Goal: Task Accomplishment & Management: Complete application form

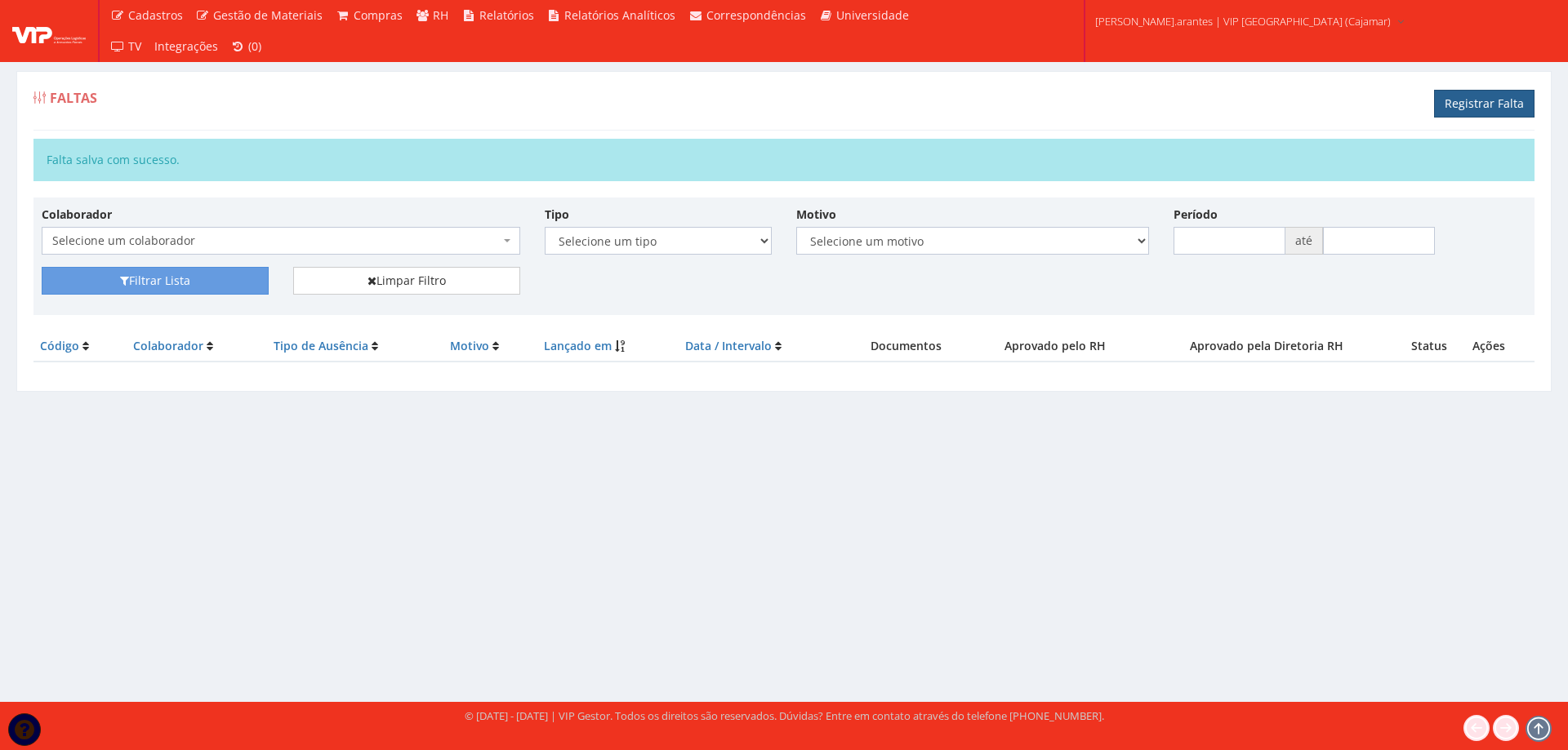
click at [1502, 112] on link "Registrar Falta" at bounding box center [1484, 103] width 100 height 28
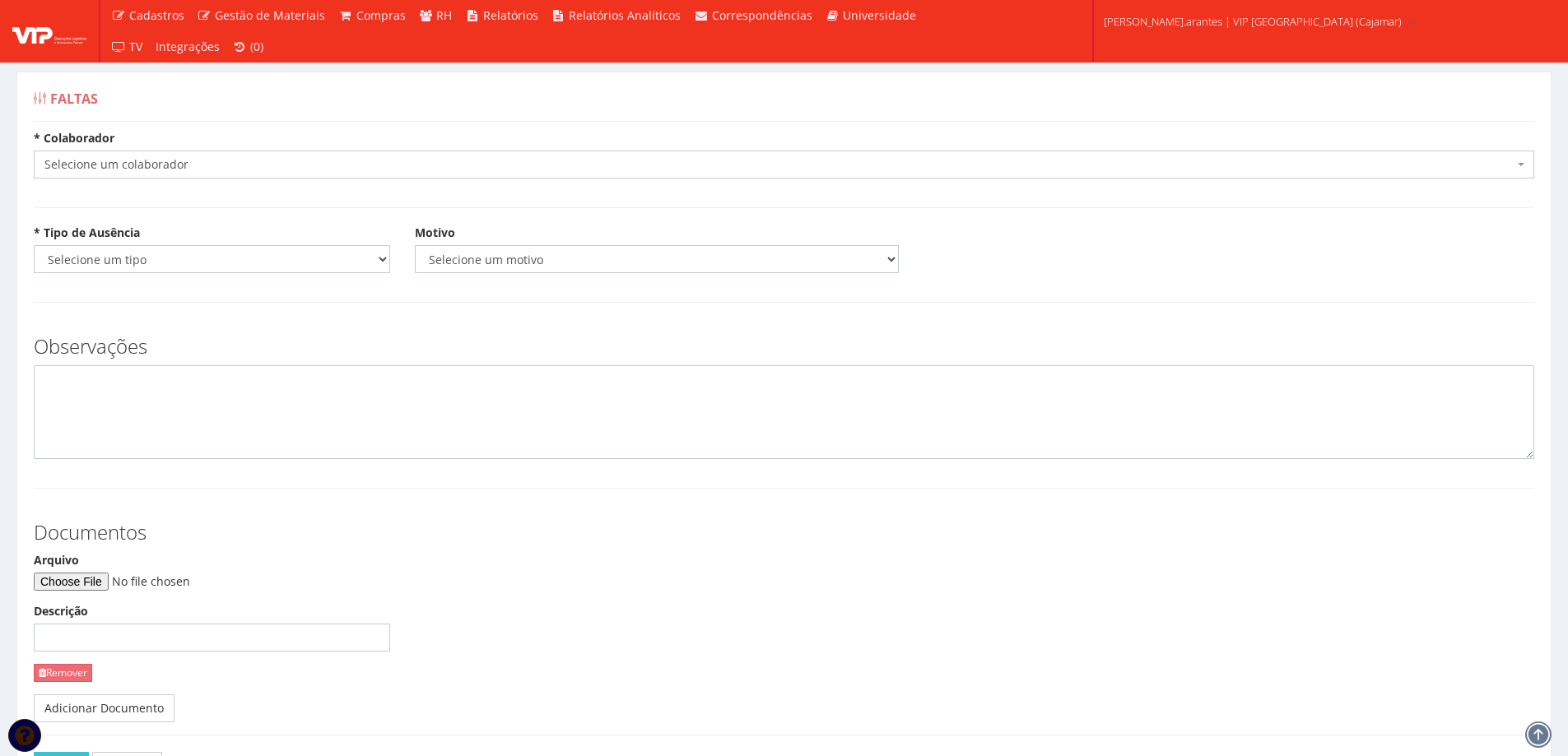
click at [202, 157] on span "Selecione um colaborador" at bounding box center [779, 165] width 1469 height 17
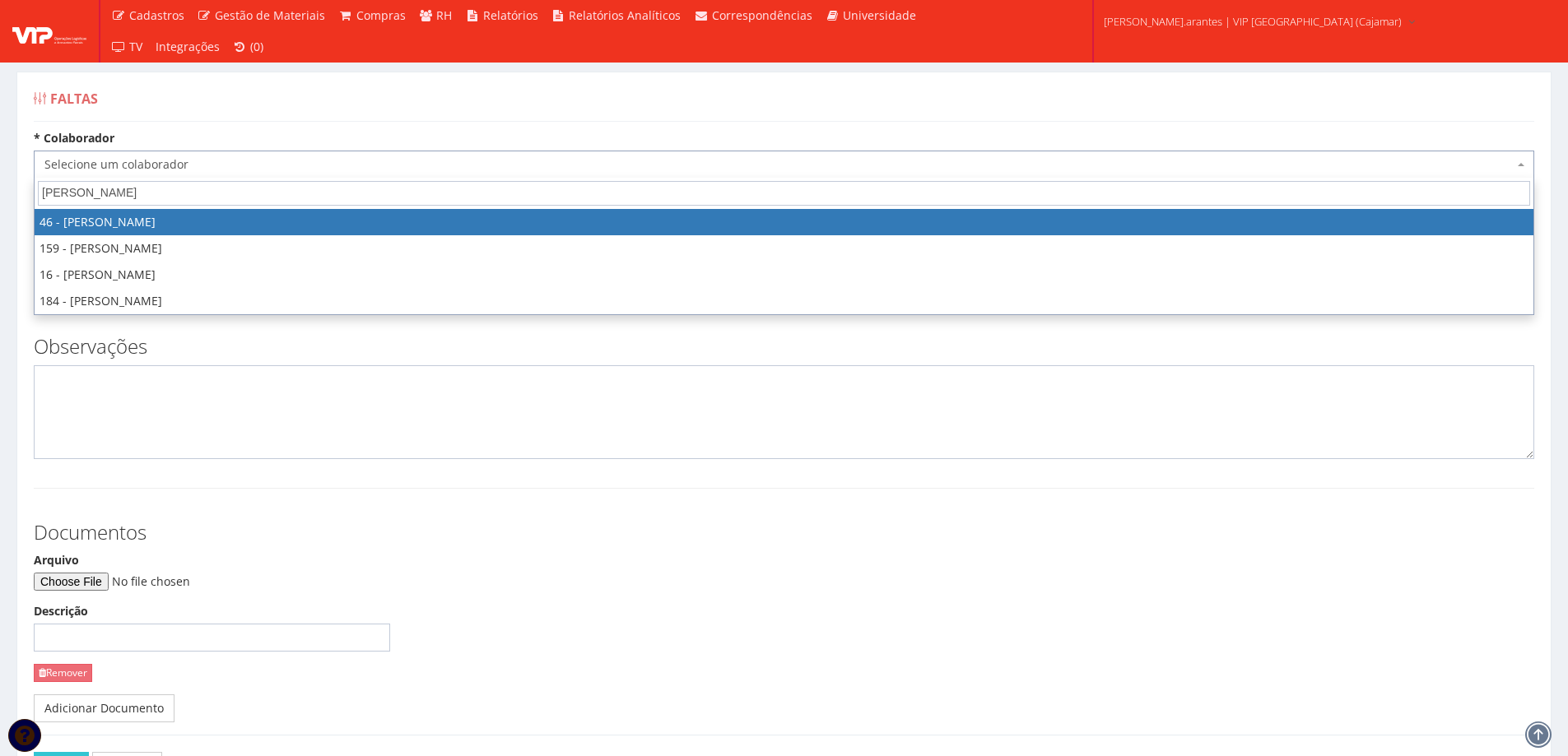
type input "felipe m"
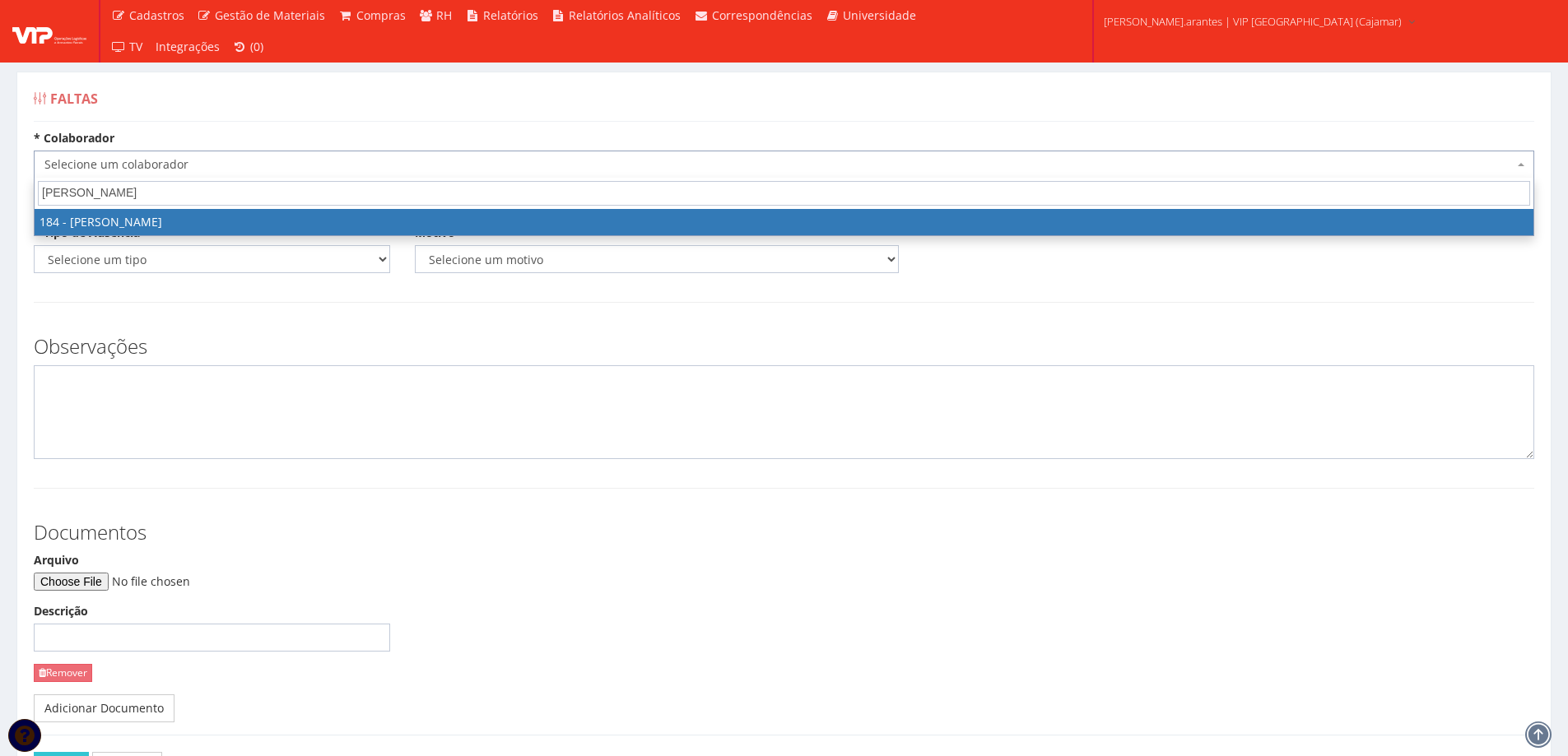
select select "4082"
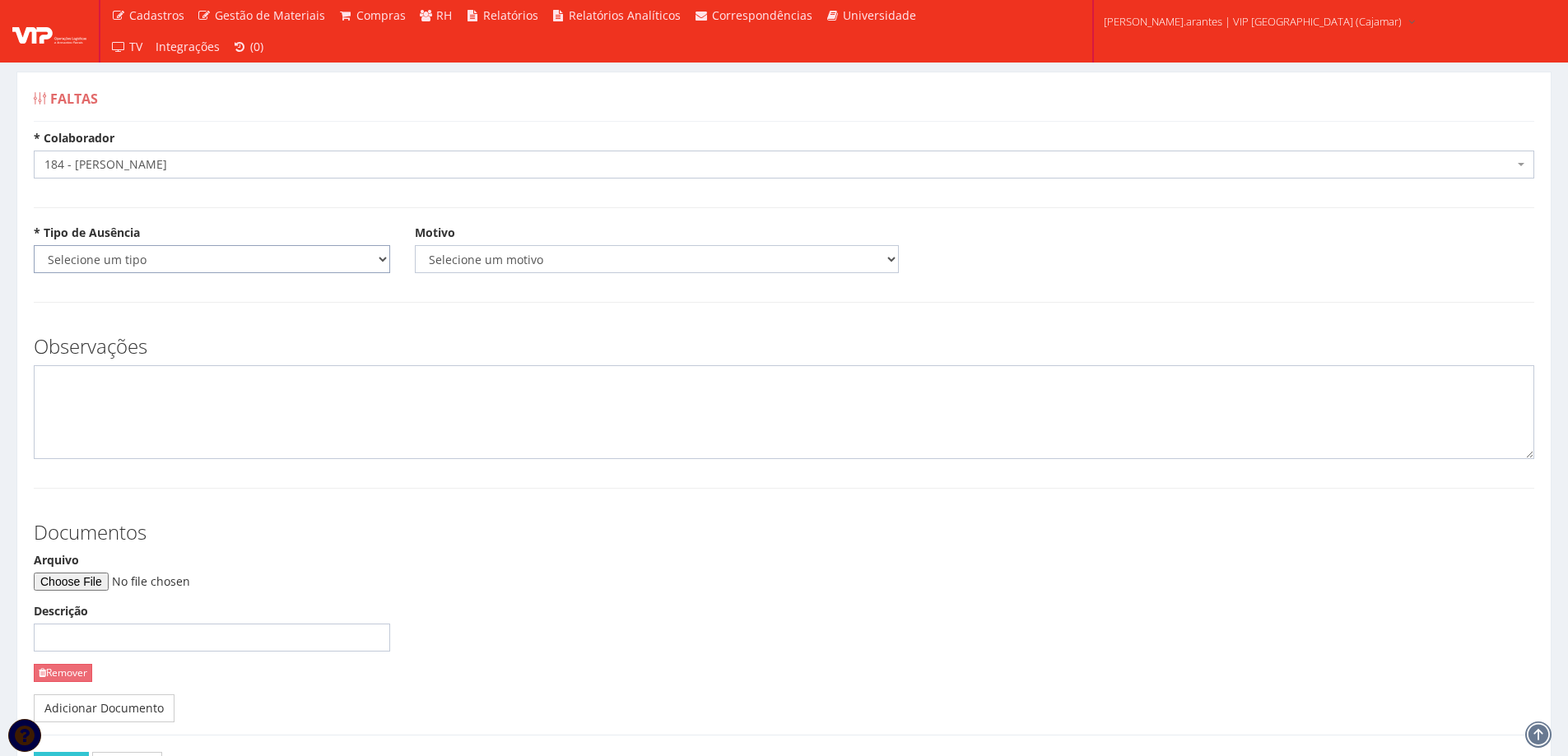
click at [189, 255] on select "Selecione um tipo Falta Total Falta Parcial Afastamento Férias" at bounding box center [212, 260] width 356 height 28
select select "total"
click at [34, 246] on select "Selecione um tipo Falta Total Falta Parcial Afastamento Férias" at bounding box center [212, 260] width 356 height 28
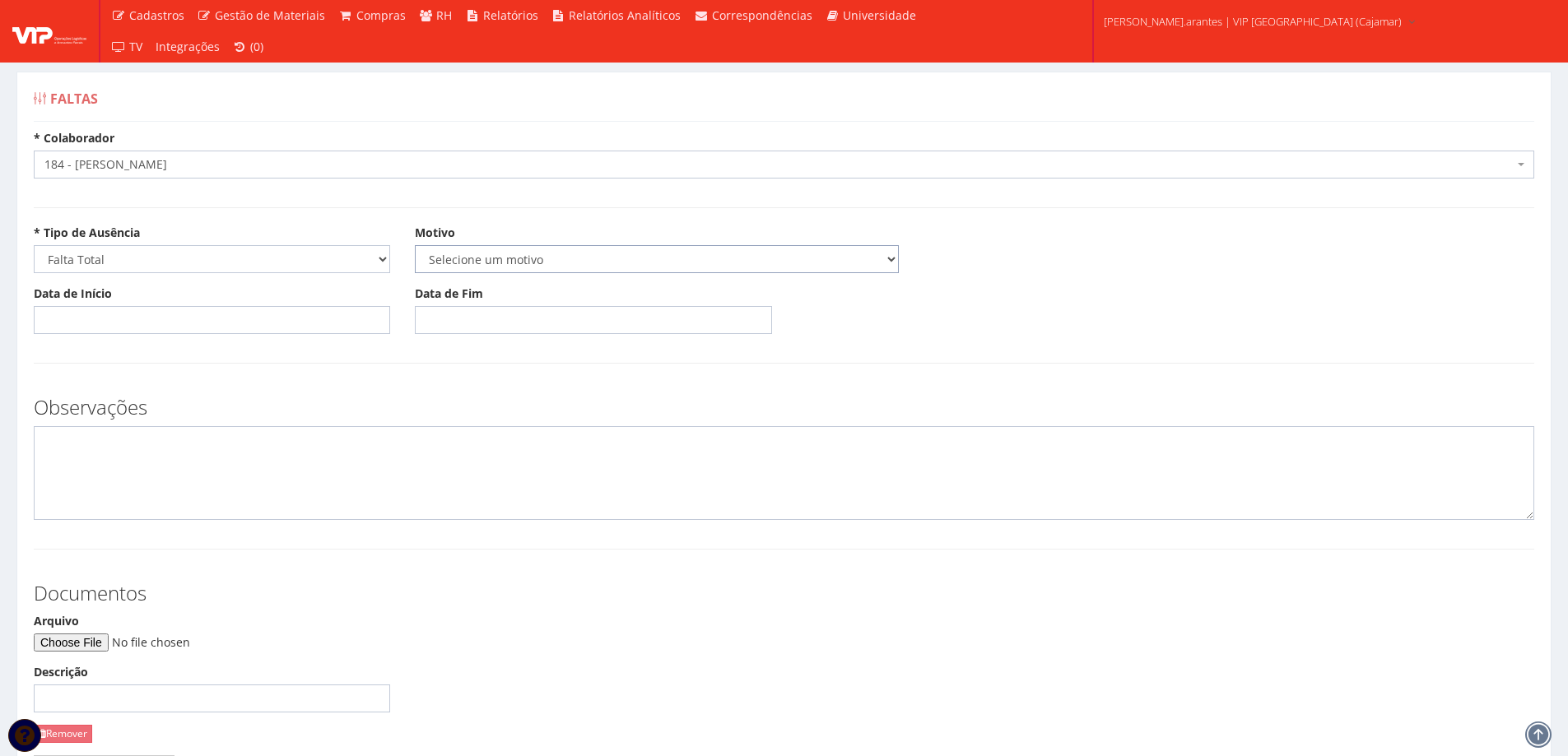
click at [511, 259] on select "Selecione um motivo Acidente Atestado Atraso Declaração Determinação Judicial D…" at bounding box center [656, 260] width 484 height 28
select select "atestado"
click at [414, 246] on select "Selecione um motivo Acidente Atestado Atraso Declaração Determinação Judicial D…" at bounding box center [656, 260] width 484 height 28
click at [75, 323] on input "Data de Início" at bounding box center [212, 320] width 356 height 28
click at [55, 500] on td "28" at bounding box center [50, 508] width 23 height 25
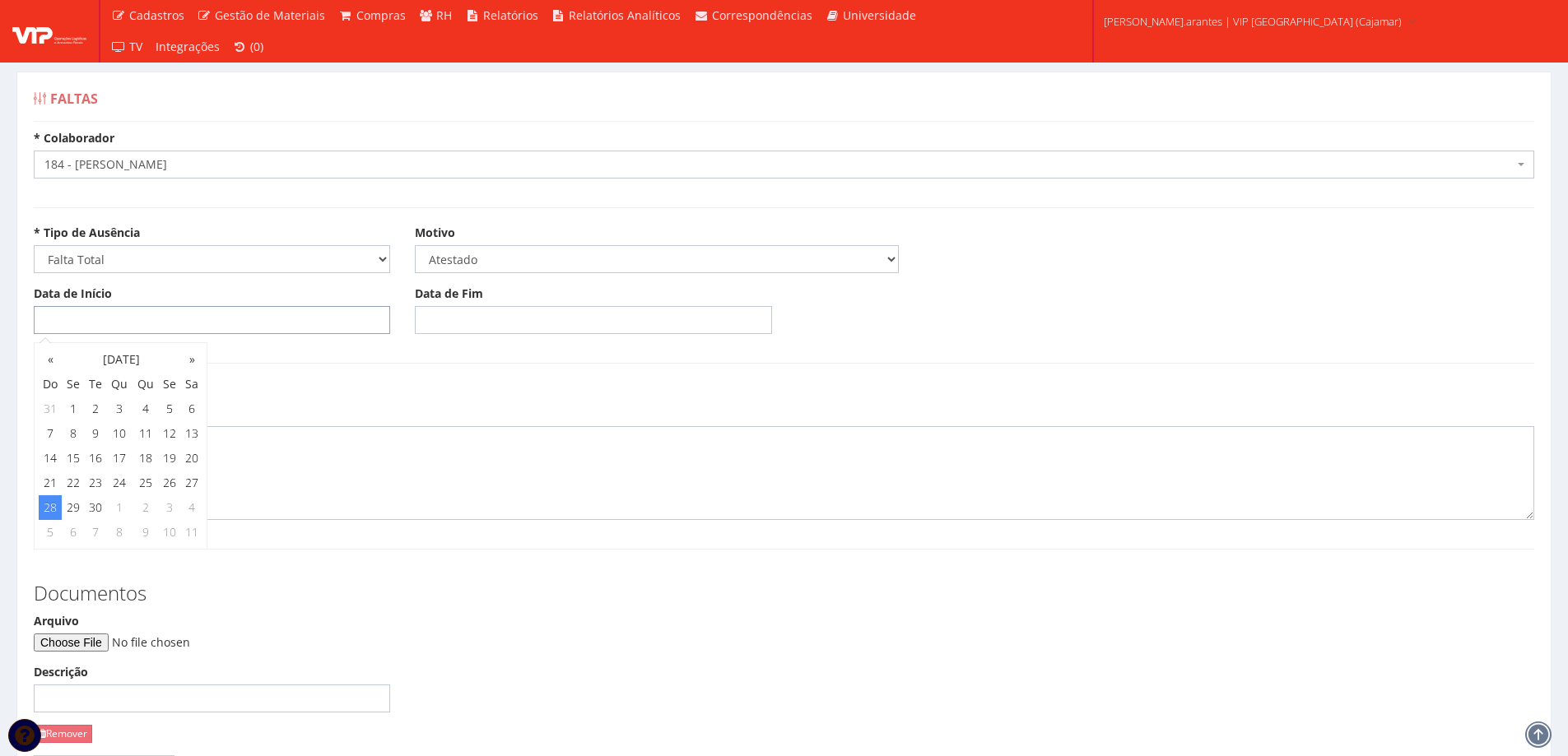
type input "28/09/2025"
click at [463, 321] on input "Data de Fim" at bounding box center [592, 320] width 356 height 28
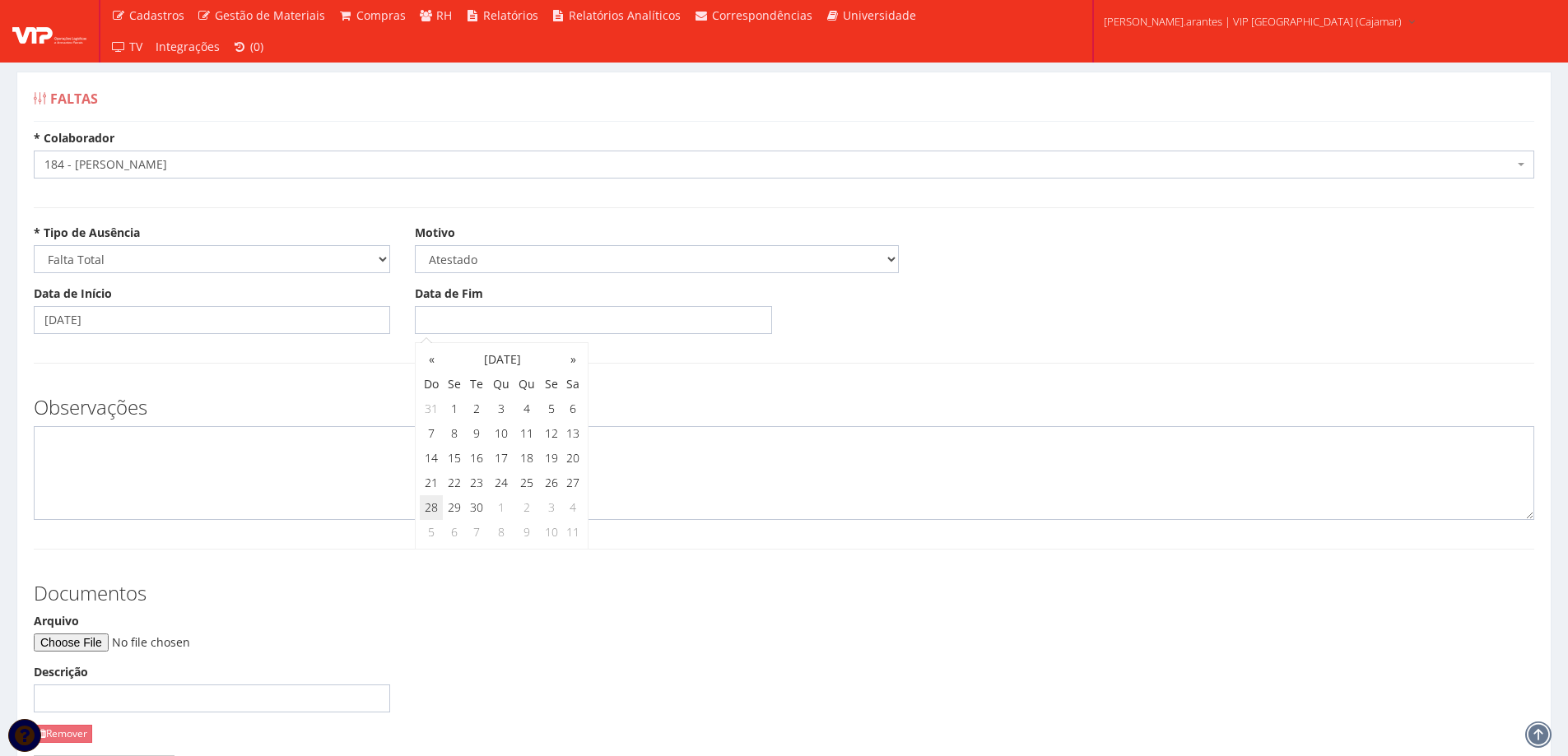
click at [442, 512] on td "28" at bounding box center [431, 508] width 23 height 25
type input "28/09/2025"
click at [91, 643] on input "Arquivo" at bounding box center [146, 643] width 224 height 18
type input "C:\fakepath\consulta-documento 2.pdf"
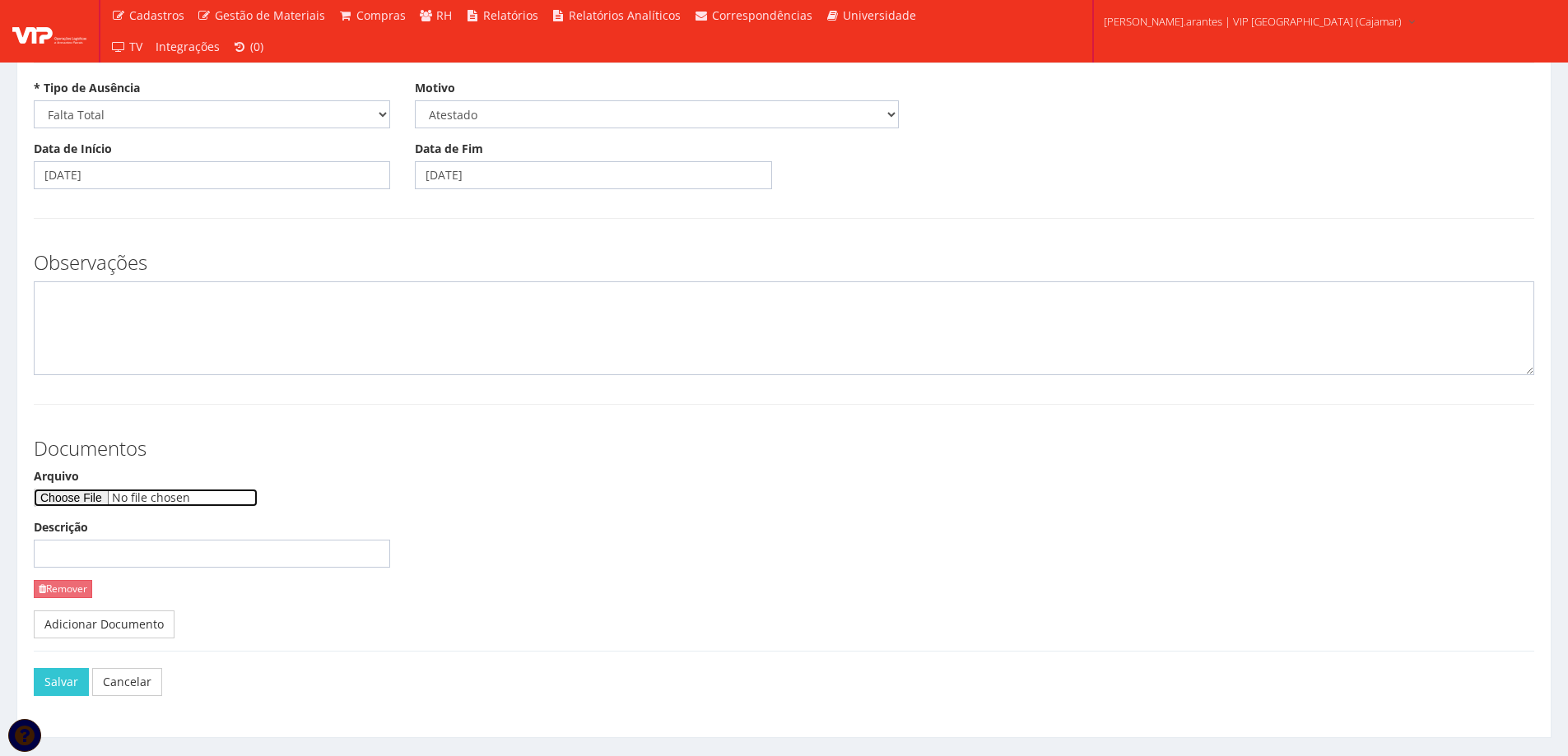
scroll to position [165, 0]
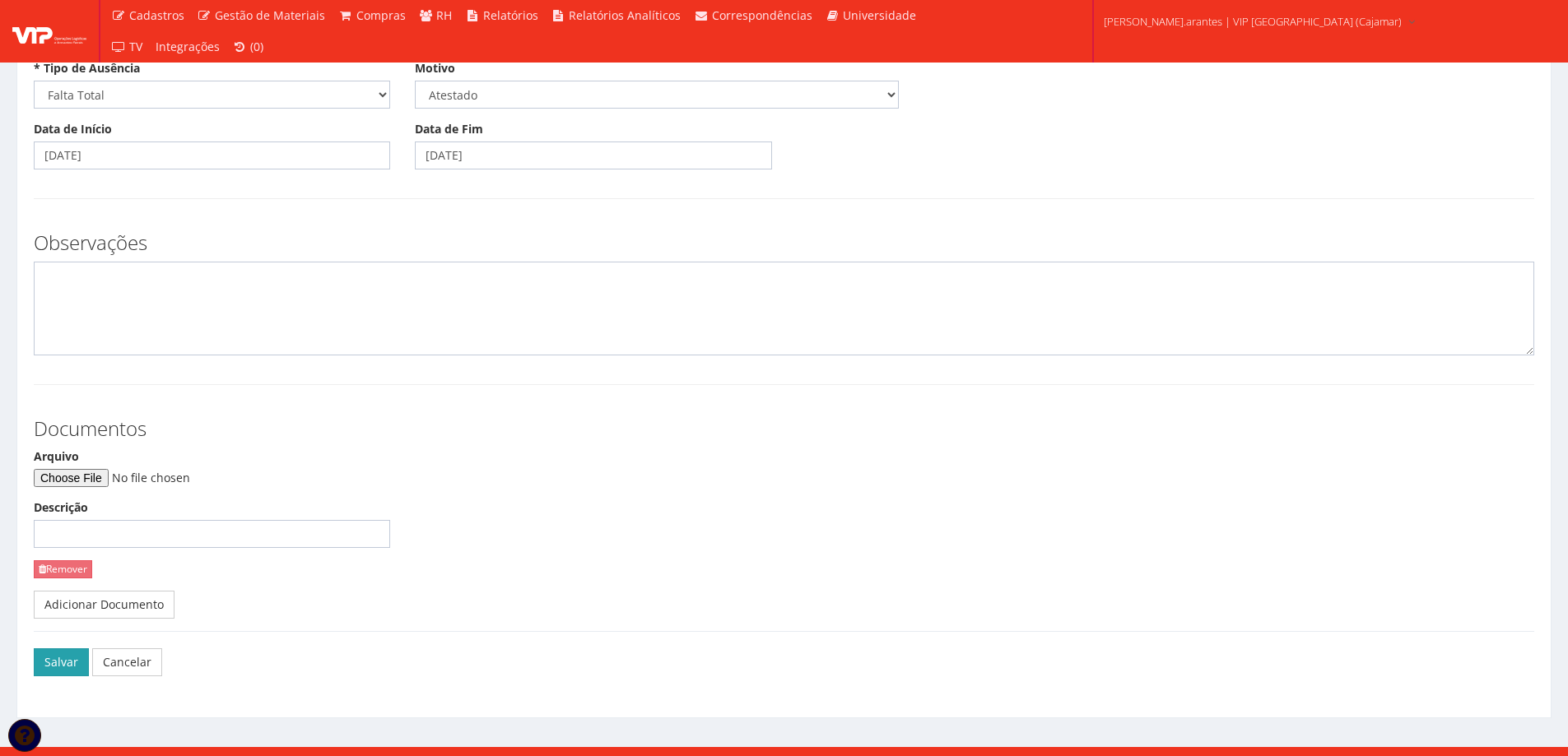
click at [64, 656] on button "Salvar" at bounding box center [61, 663] width 55 height 28
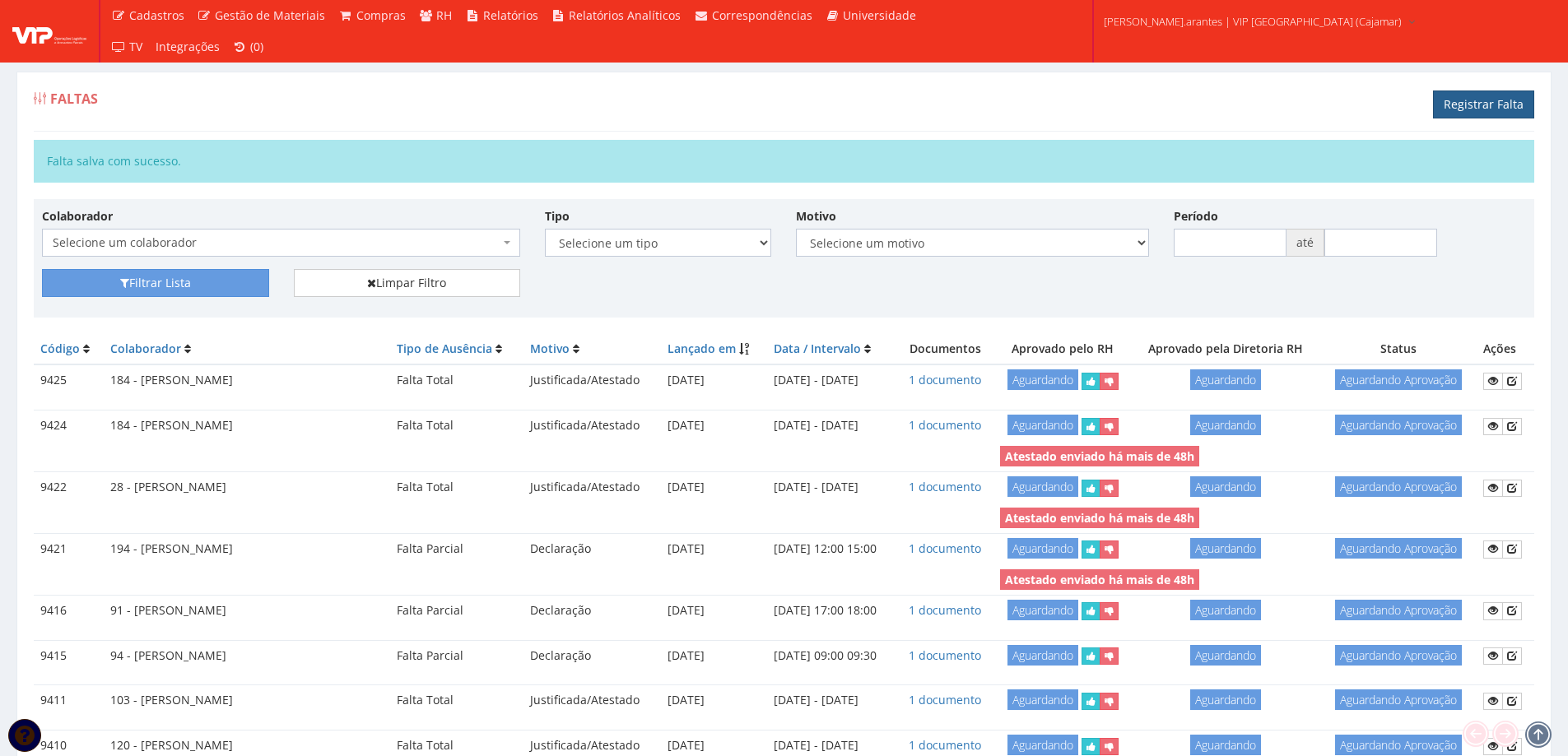
click at [1460, 101] on link "Registrar Falta" at bounding box center [1483, 104] width 101 height 28
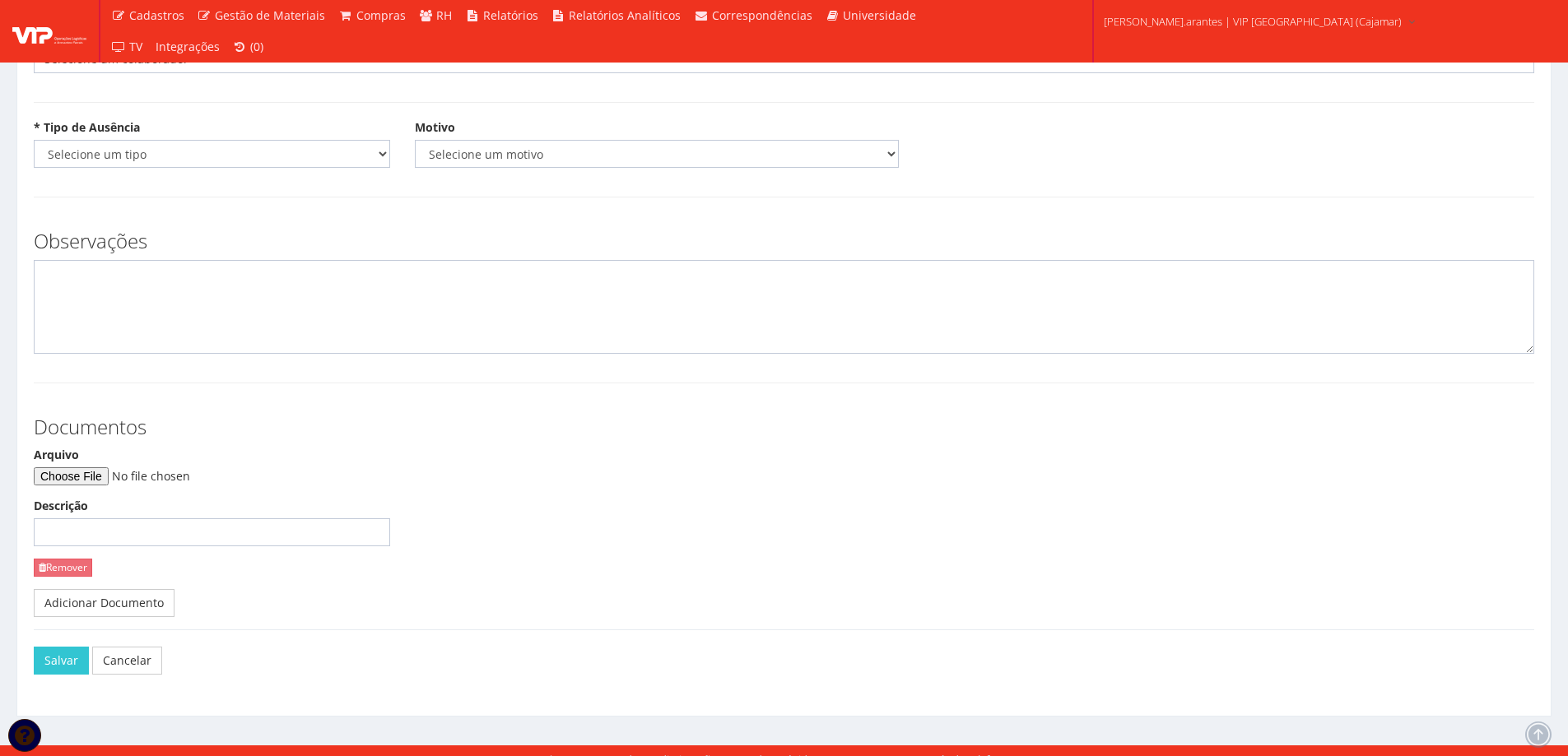
scroll to position [122, 0]
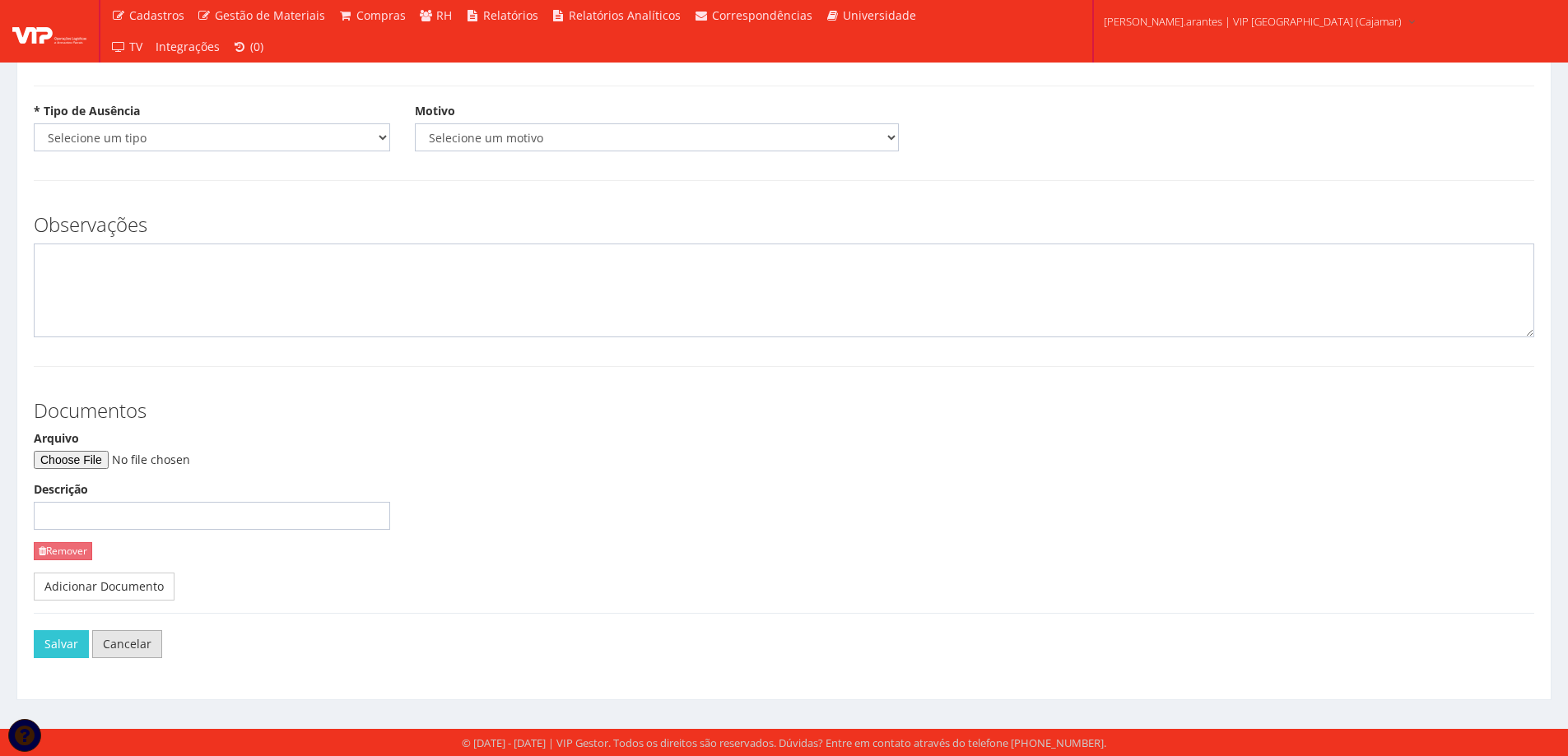
click at [111, 640] on link "Cancelar" at bounding box center [127, 644] width 70 height 28
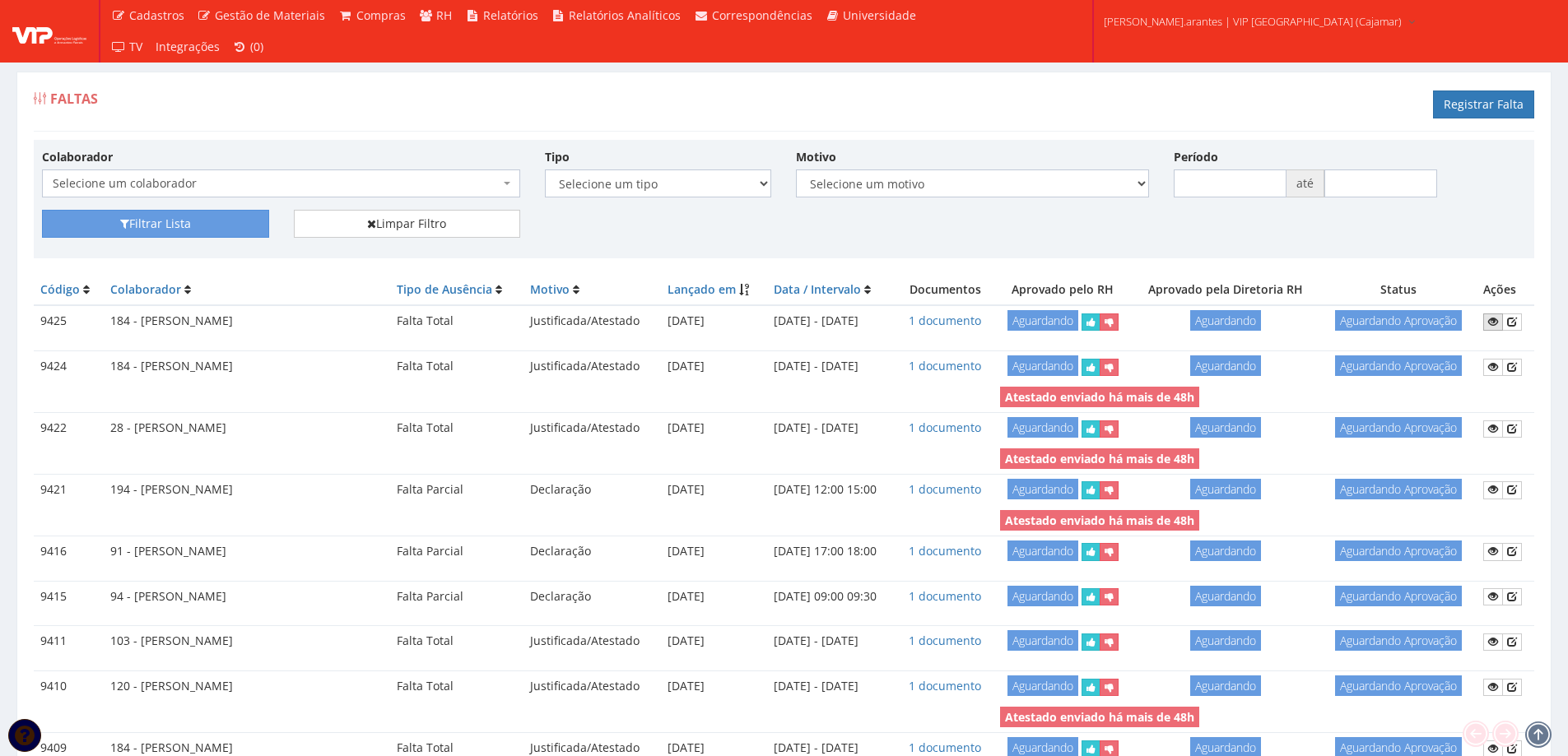
click at [1494, 323] on icon at bounding box center [1493, 322] width 10 height 12
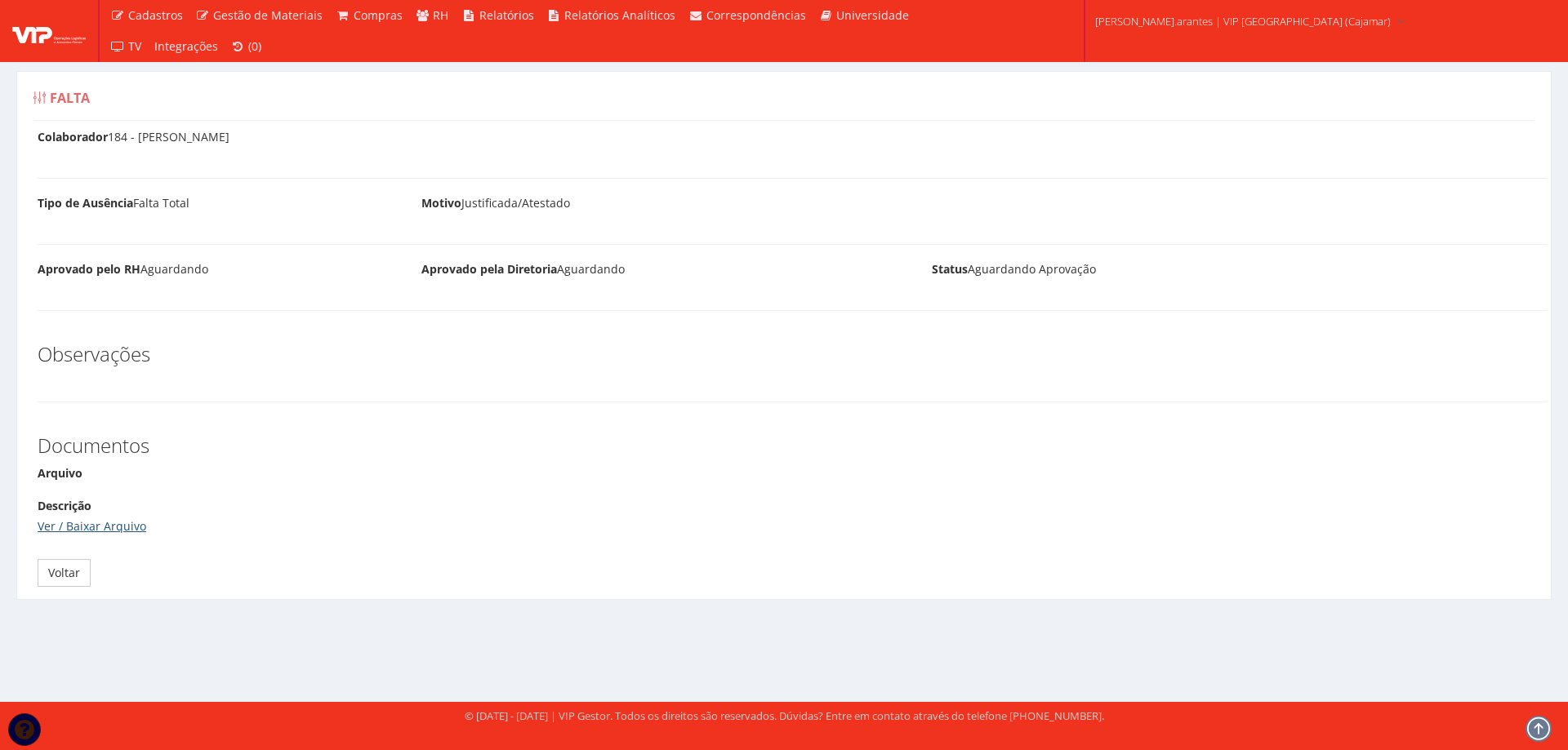
click at [85, 520] on link "Ver / Baixar Arquivo" at bounding box center [92, 526] width 108 height 16
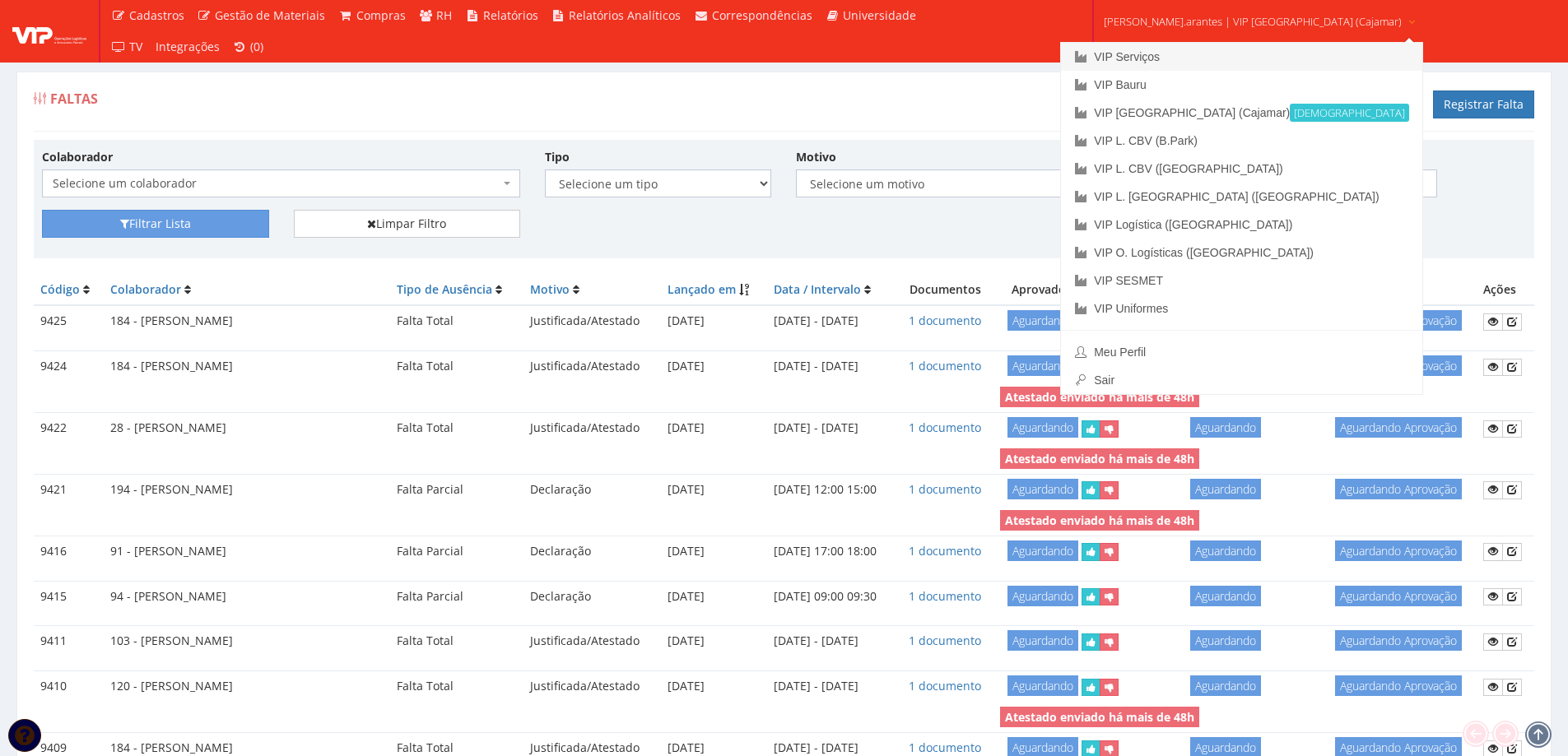
click at [1145, 50] on link "VIP Serviços" at bounding box center [1241, 57] width 361 height 28
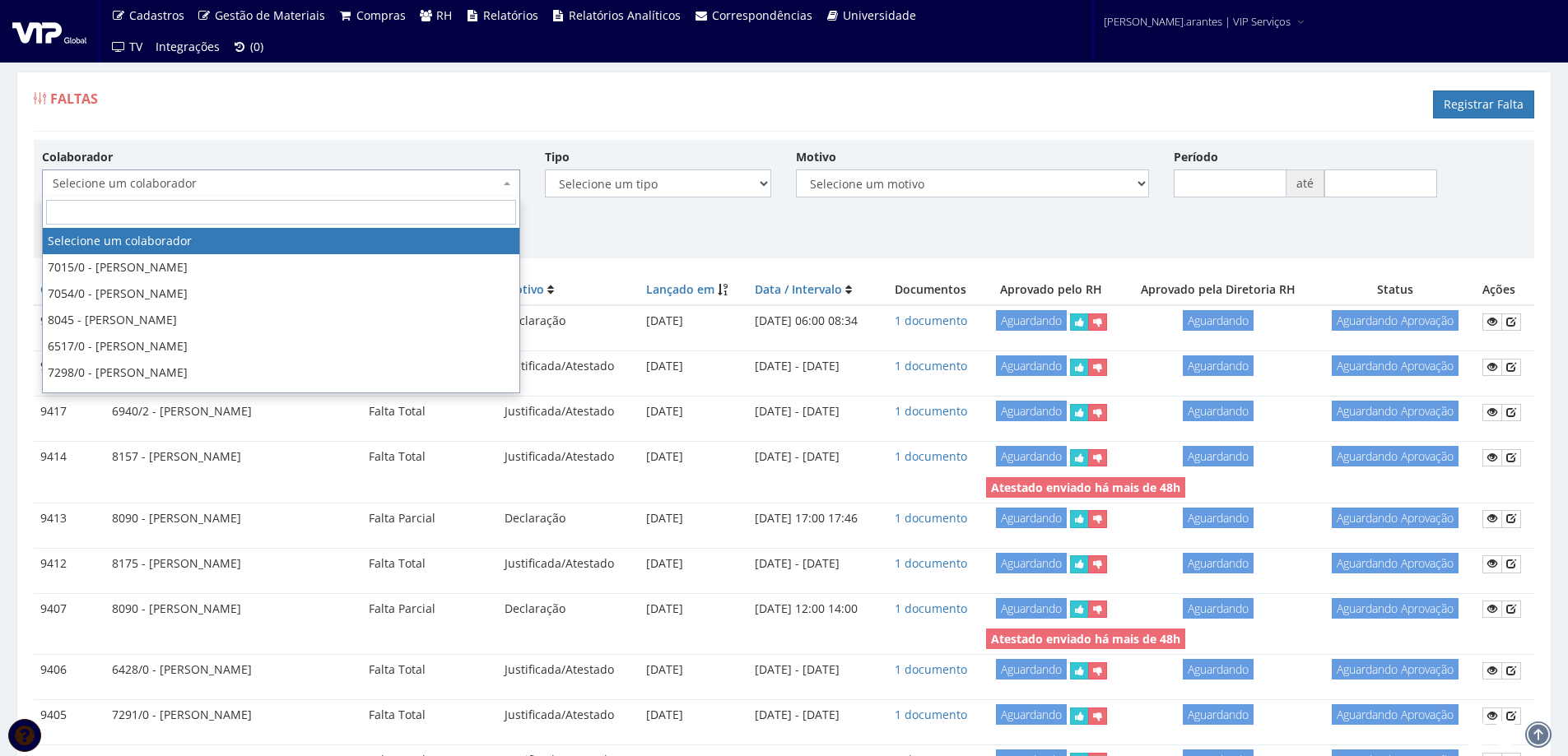
click at [158, 175] on span "Selecione um colaborador" at bounding box center [276, 184] width 447 height 17
click at [1457, 99] on link "Registrar Falta" at bounding box center [1483, 104] width 101 height 28
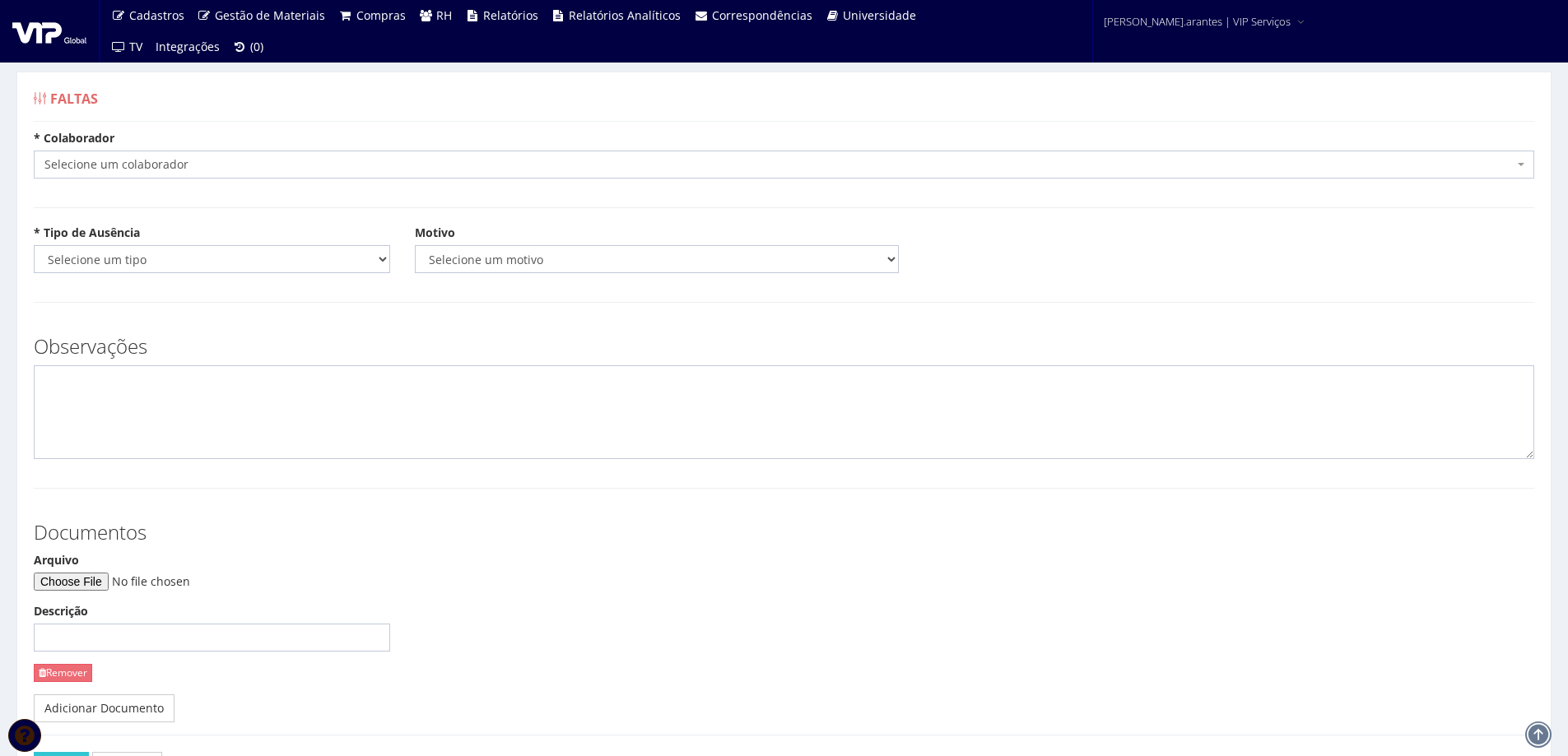
click at [162, 161] on span "Selecione um colaborador" at bounding box center [779, 165] width 1469 height 17
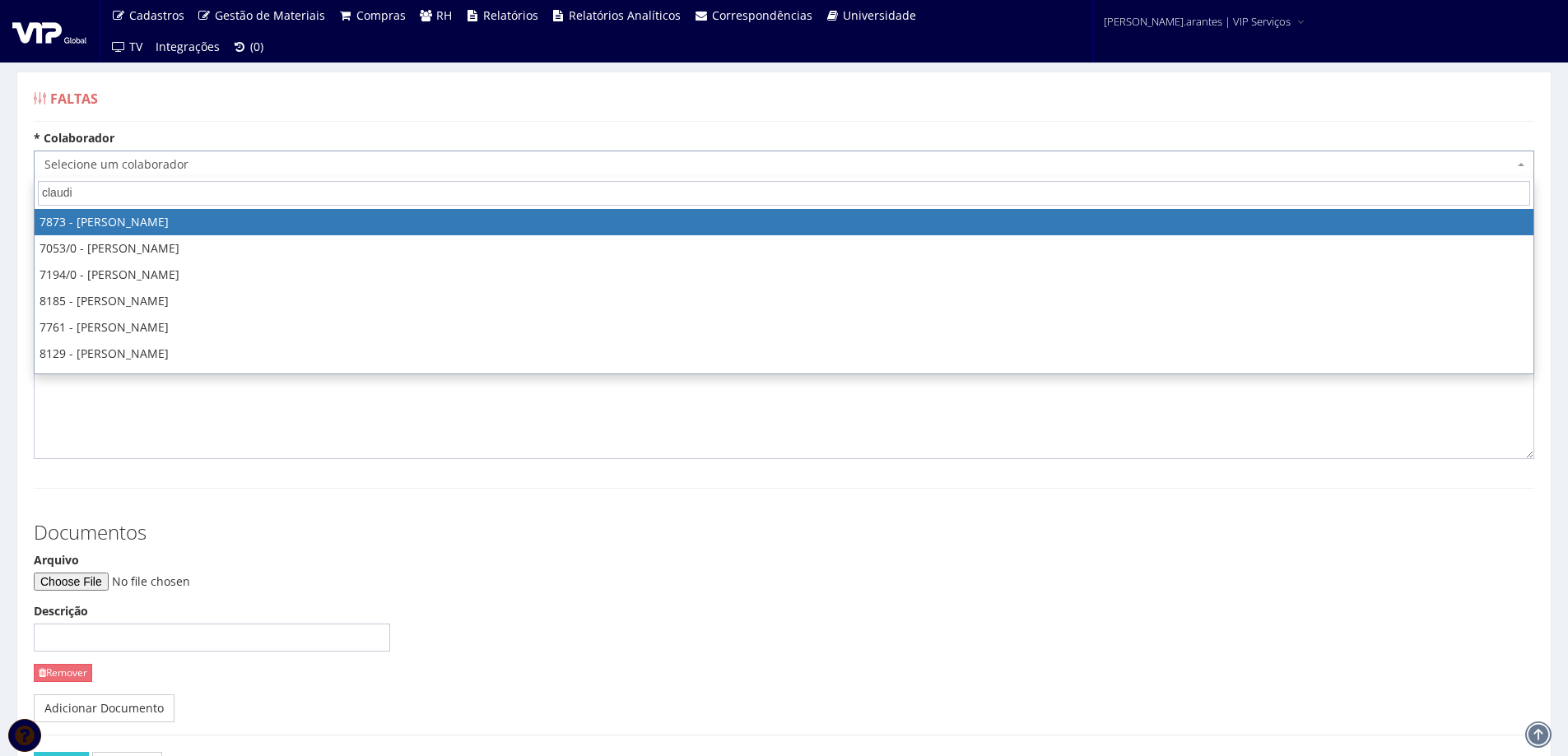
type input "[PERSON_NAME]"
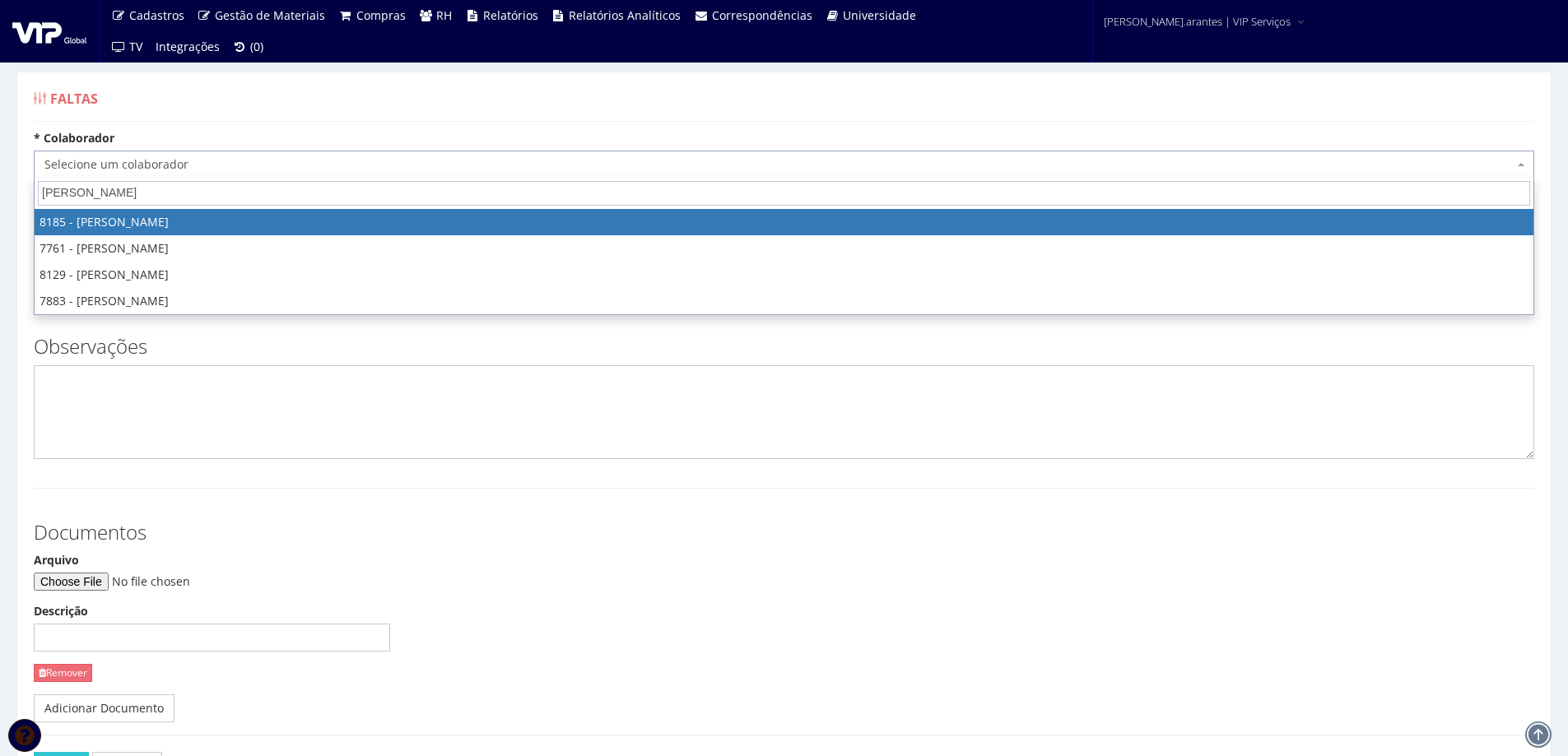
select select "4096"
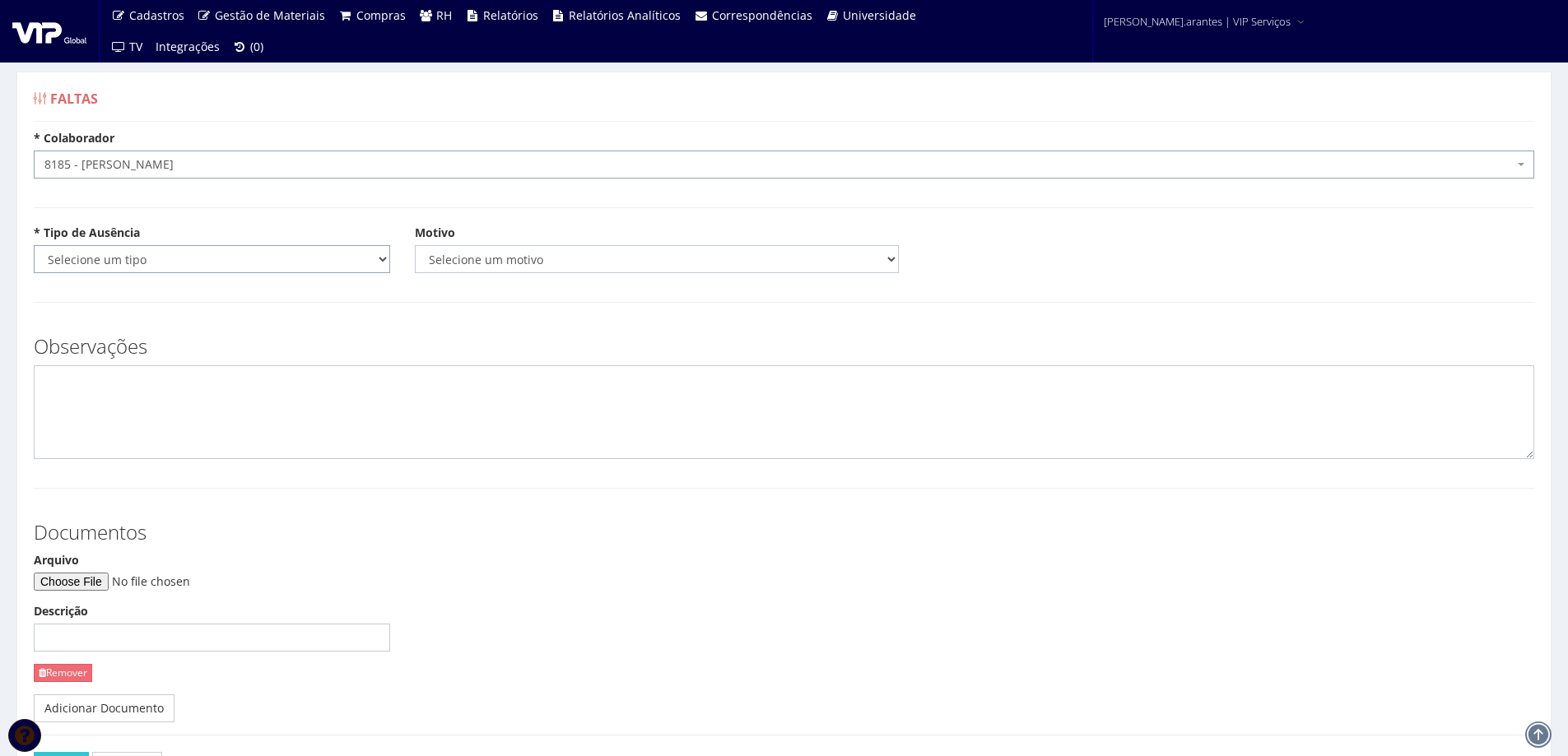
click at [163, 261] on select "Selecione um tipo Falta Total Falta Parcial Afastamento Férias" at bounding box center [212, 260] width 356 height 28
select select "total"
click at [34, 246] on select "Selecione um tipo Falta Total Falta Parcial Afastamento Férias" at bounding box center [212, 260] width 356 height 28
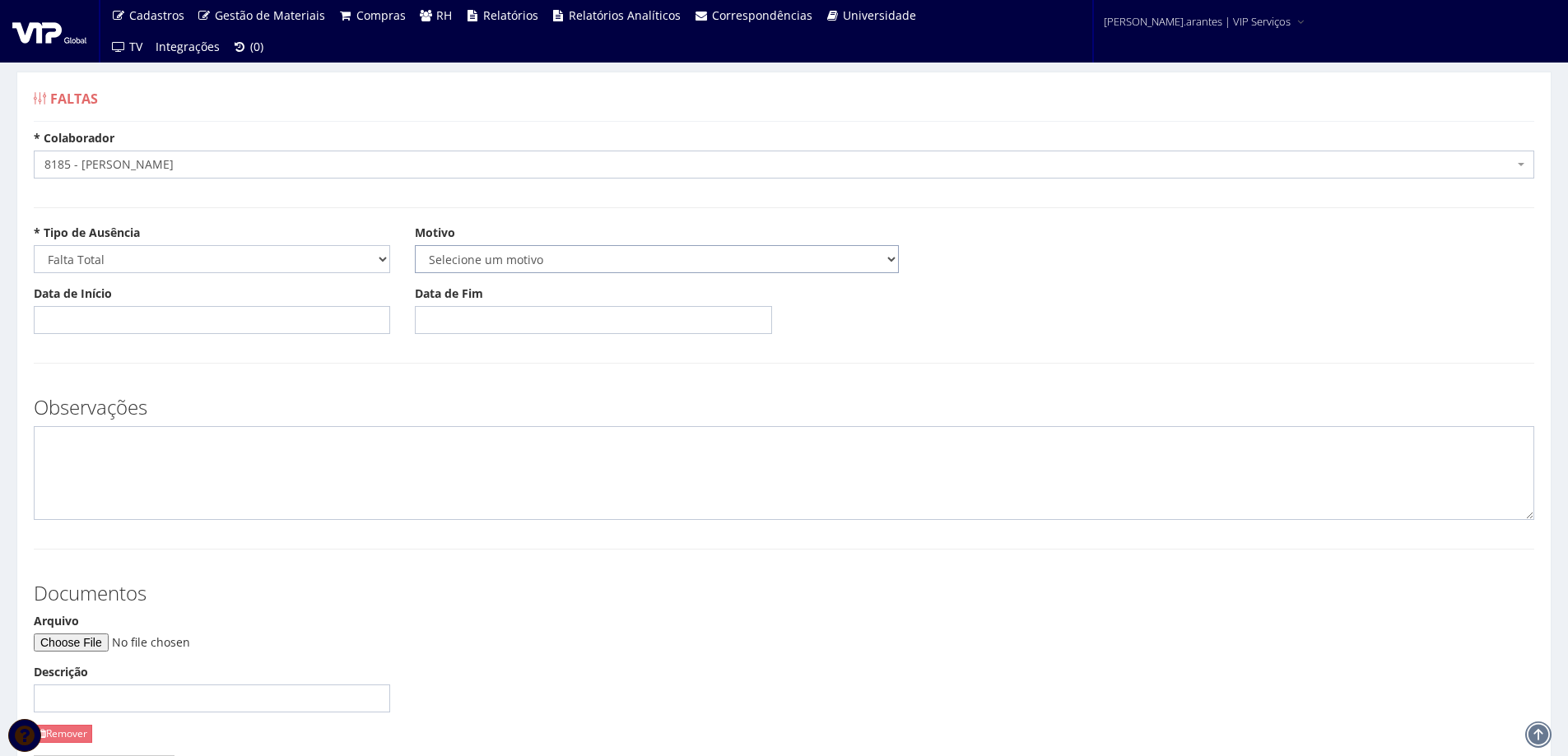
click at [498, 246] on select "Selecione um motivo Acidente Atestado Atraso Declaração Determinação Judicial D…" at bounding box center [656, 260] width 484 height 28
select select "atestado"
click at [414, 246] on select "Selecione um motivo Acidente Atestado Atraso Declaração Determinação Judicial D…" at bounding box center [656, 260] width 484 height 28
click at [107, 327] on input "Data de Início" at bounding box center [212, 320] width 356 height 28
type input "[DATE]"
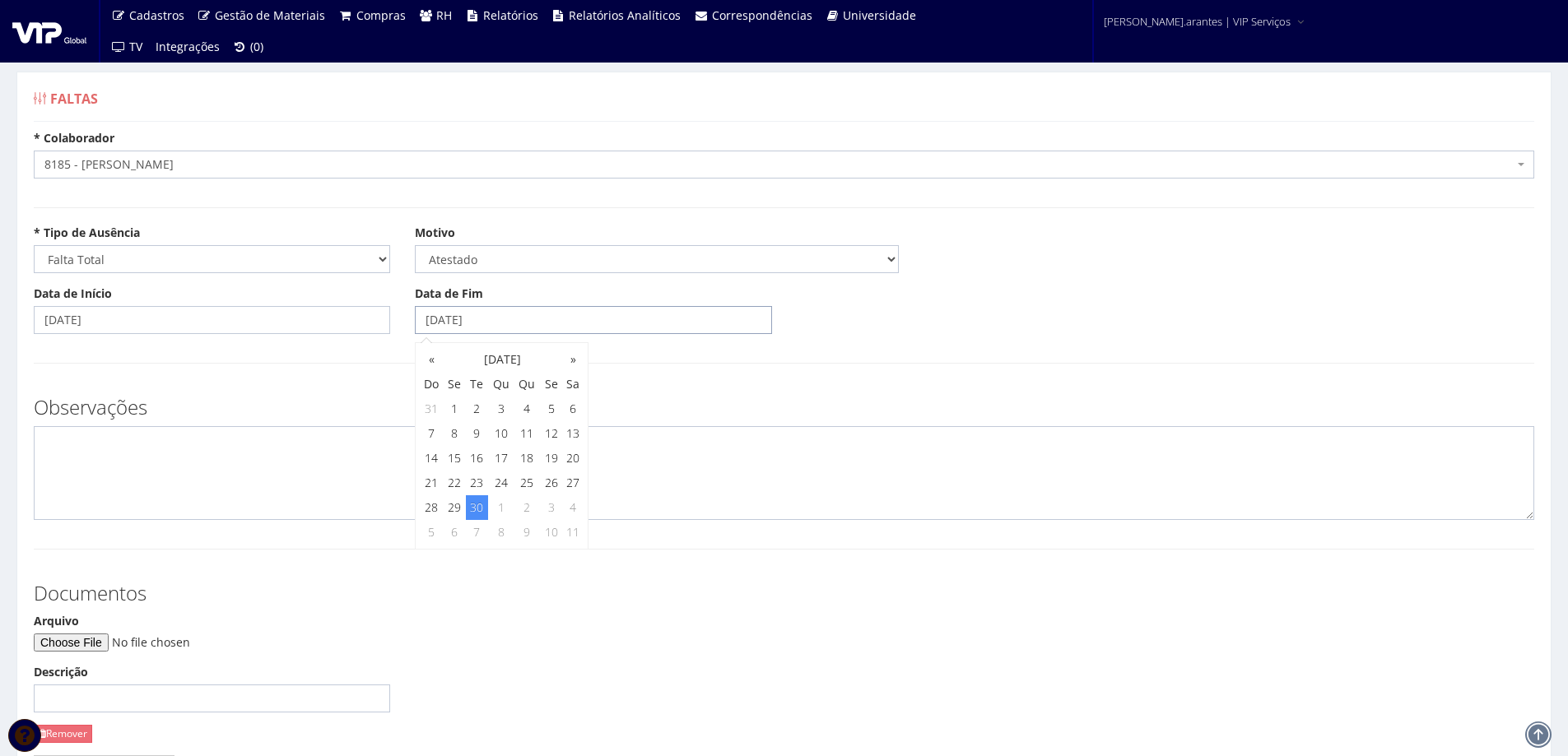
type input "[DATE]"
click at [95, 639] on input "Arquivo" at bounding box center [146, 643] width 224 height 18
type input "C:\fakepath\Atestado médico- [PERSON_NAME].pdf"
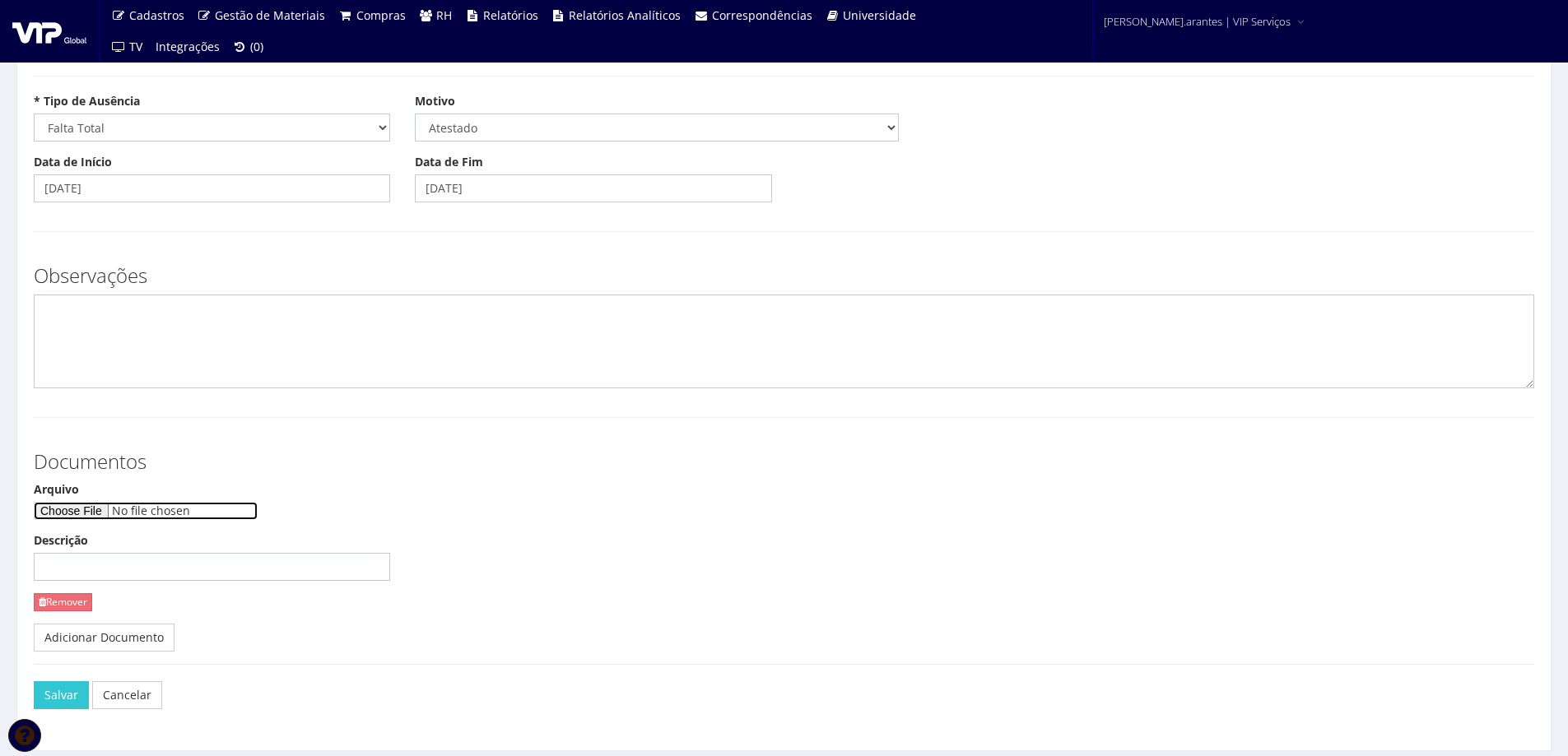
scroll to position [183, 0]
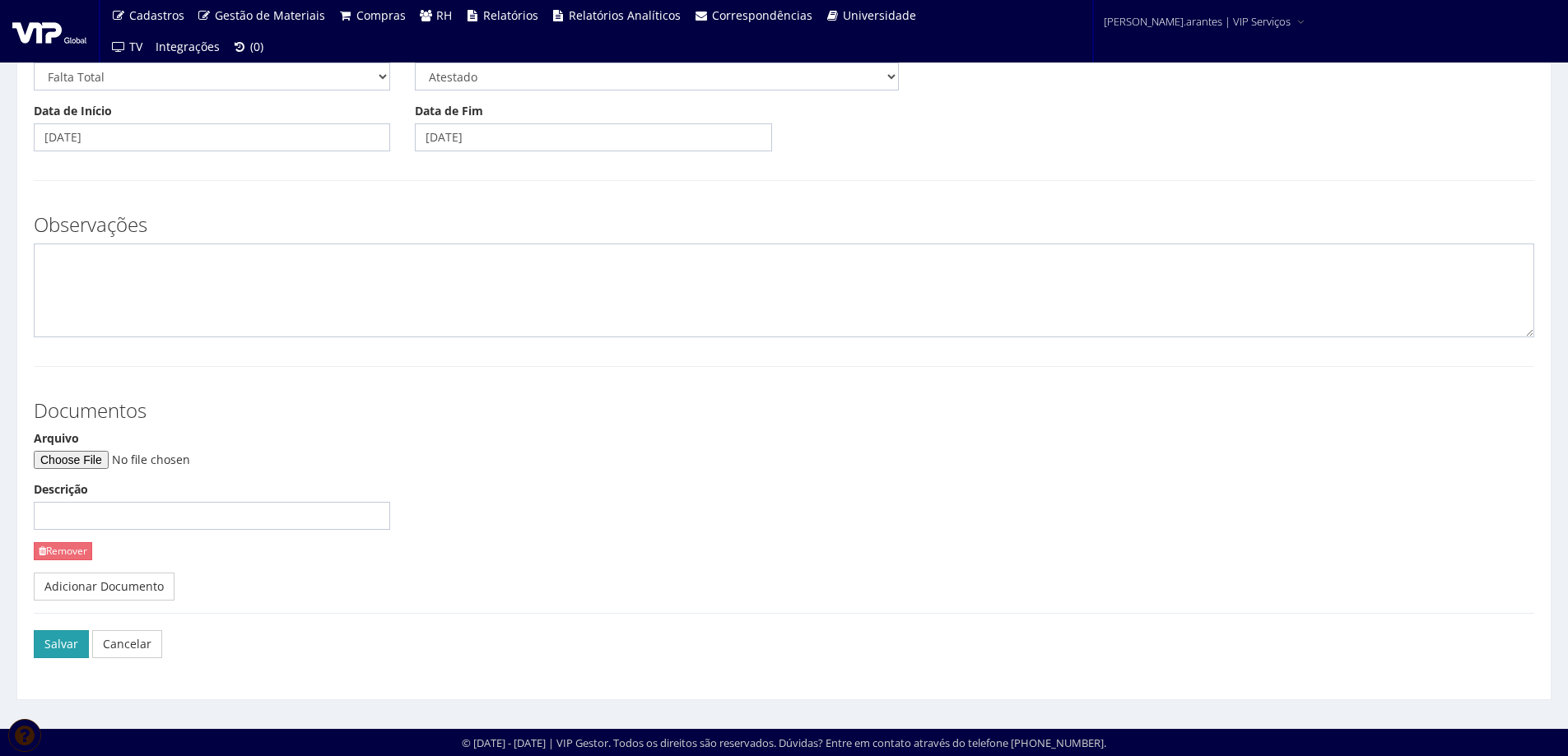
click at [58, 650] on button "Salvar" at bounding box center [61, 644] width 55 height 28
